Goal: Task Accomplishment & Management: Manage account settings

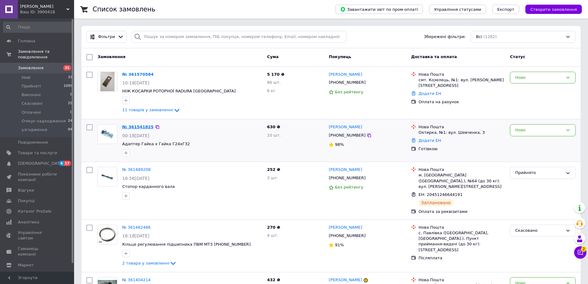
click at [137, 127] on link "№ 361541825" at bounding box center [137, 126] width 31 height 5
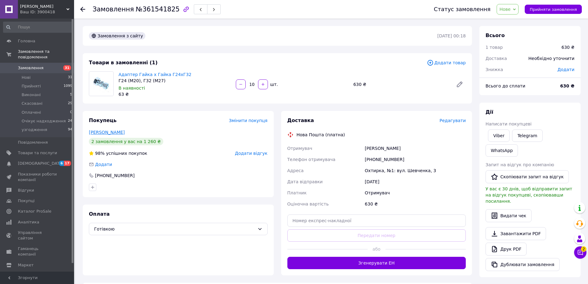
click at [102, 131] on link "[PERSON_NAME]" at bounding box center [107, 132] width 36 height 5
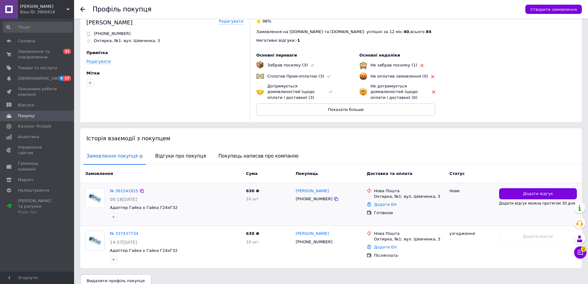
scroll to position [21, 0]
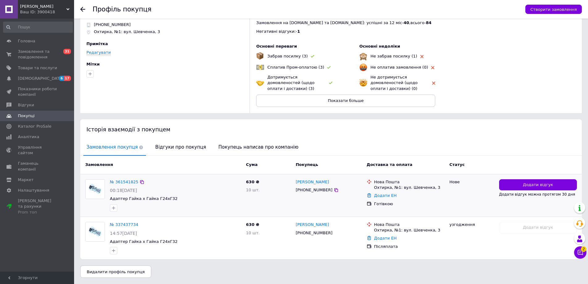
click at [93, 185] on img at bounding box center [94, 188] width 19 height 19
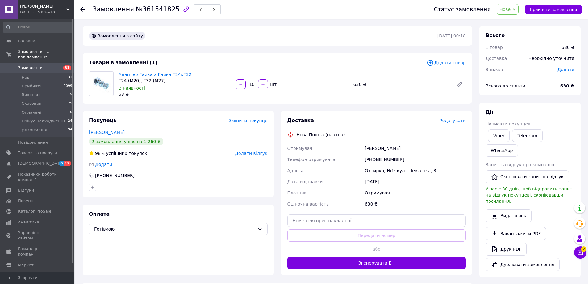
click at [100, 81] on img at bounding box center [101, 84] width 24 height 24
click at [139, 74] on link "Адаптер Гайка х Гайка Г24хГ32" at bounding box center [154, 74] width 73 height 5
click at [29, 75] on span "Нові" at bounding box center [26, 78] width 9 height 6
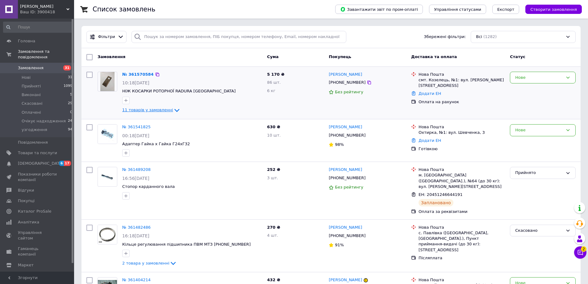
click at [137, 111] on span "11 товарів у замовленні" at bounding box center [147, 110] width 51 height 5
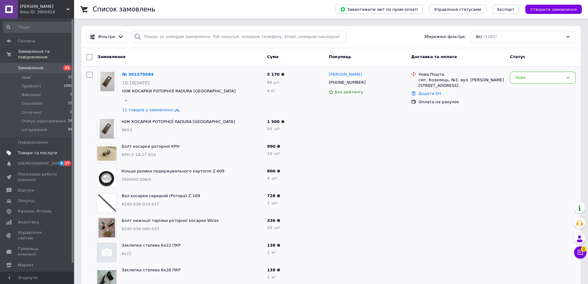
click at [40, 150] on span "Товари та послуги" at bounding box center [37, 153] width 39 height 6
